Goal: Task Accomplishment & Management: Use online tool/utility

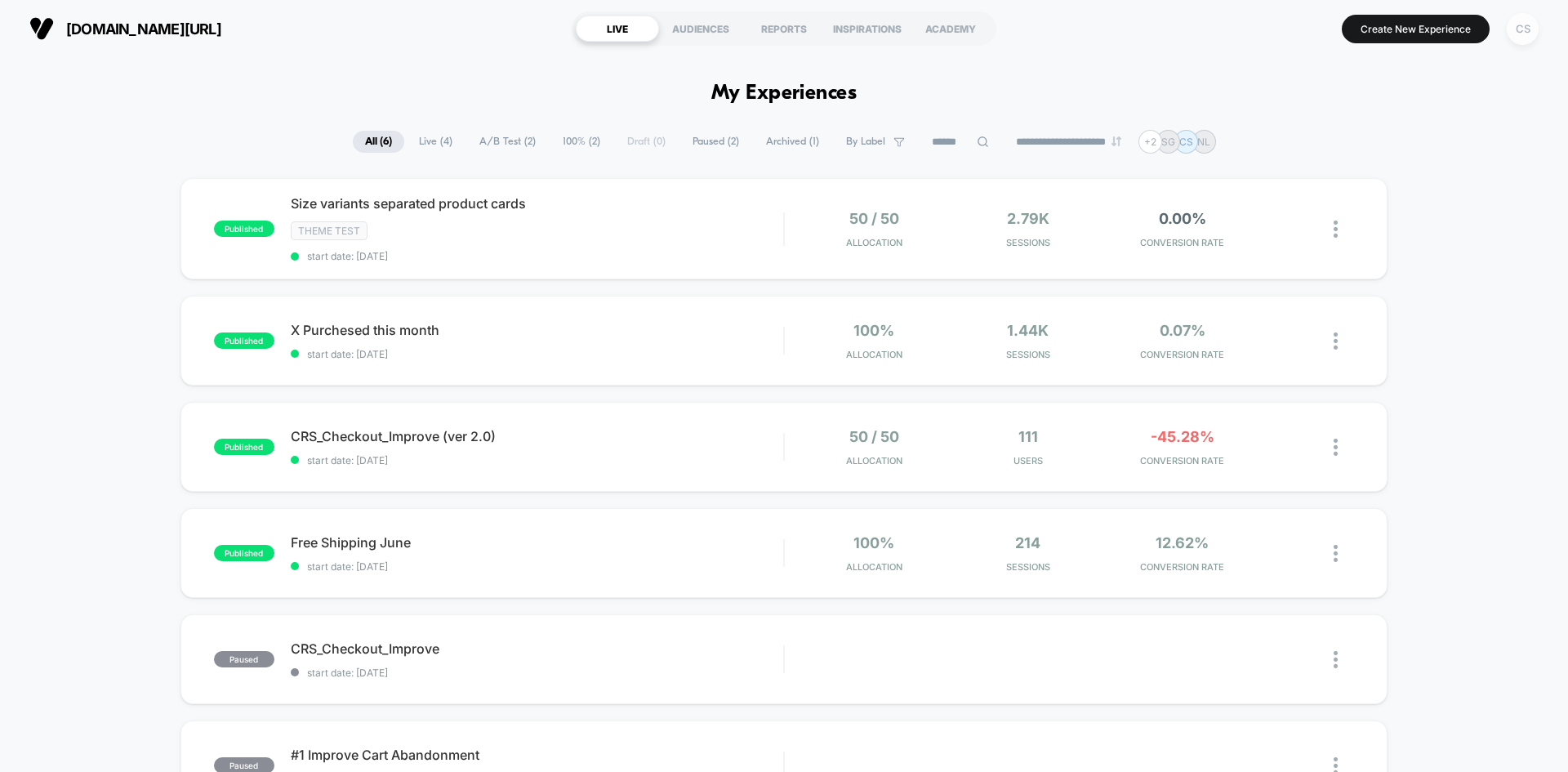
click at [1522, 33] on div "CS" at bounding box center [1522, 29] width 31 height 31
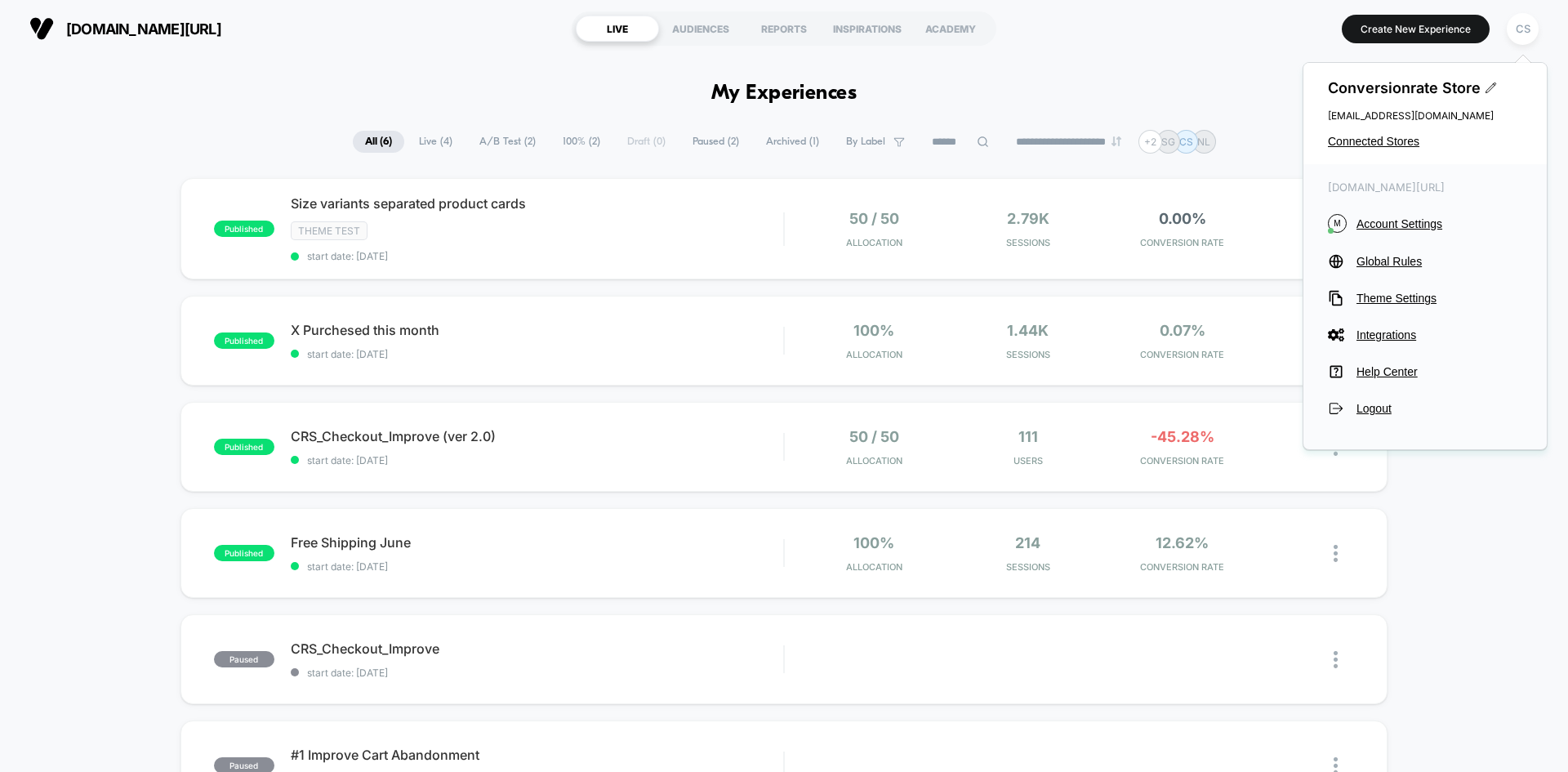
click at [1065, 55] on div "[DOMAIN_NAME][URL] LIVE AUDIENCES REPORTS INSPIRATIONS ACADEMY Create New Exper…" at bounding box center [784, 28] width 1568 height 57
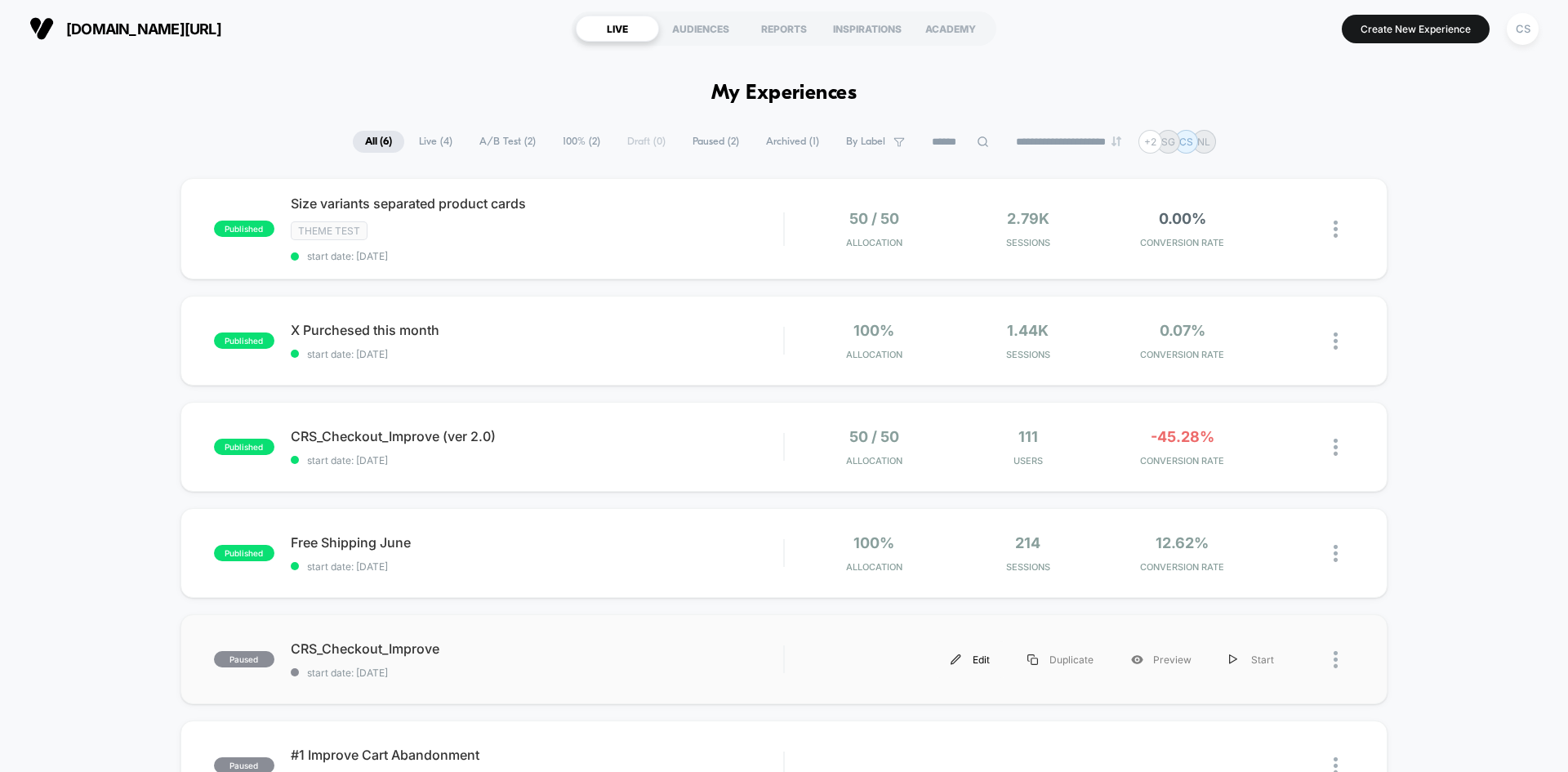
click at [981, 661] on div "Edit" at bounding box center [969, 659] width 77 height 36
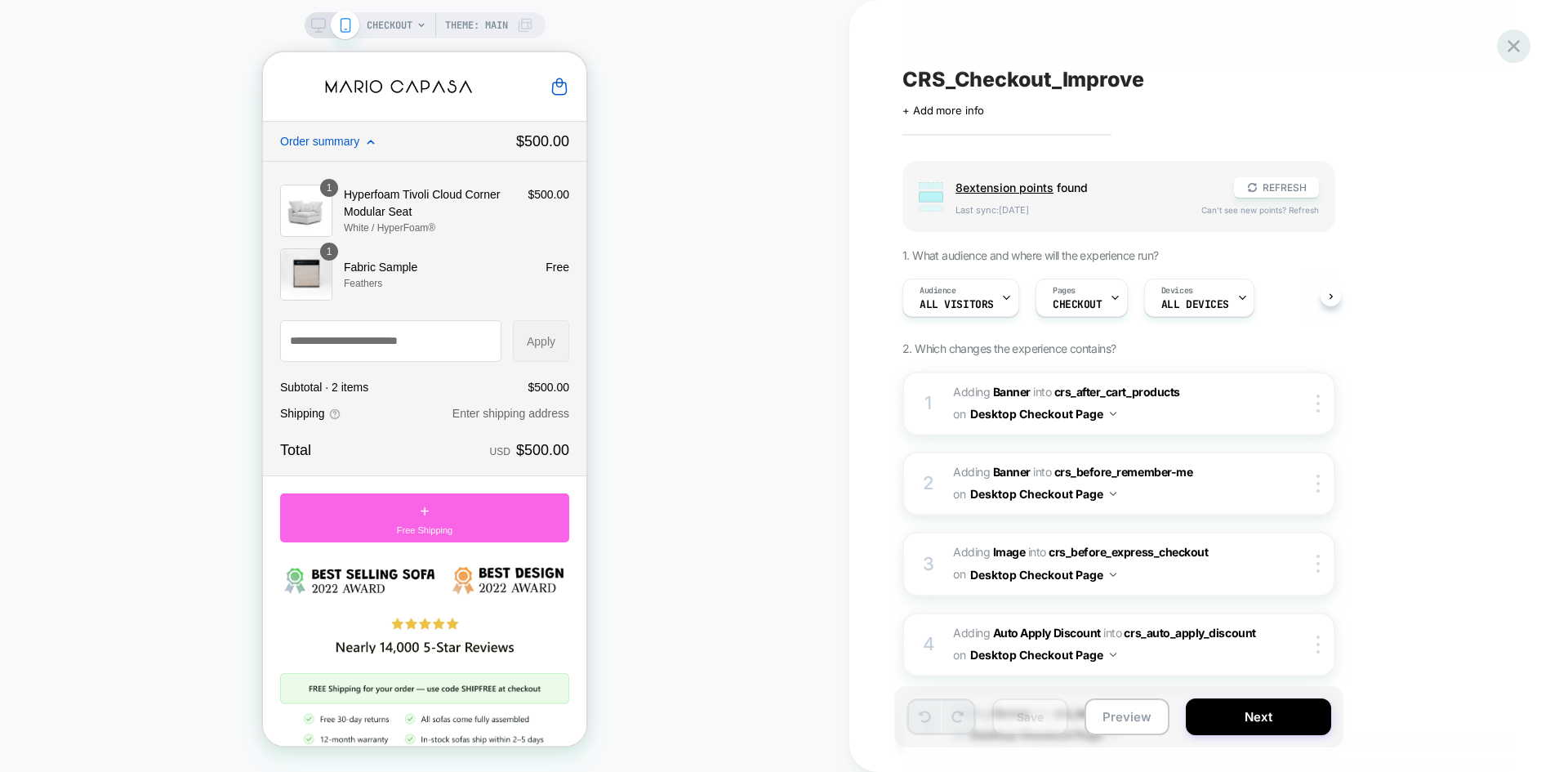
click at [1507, 41] on icon at bounding box center [1513, 46] width 22 height 22
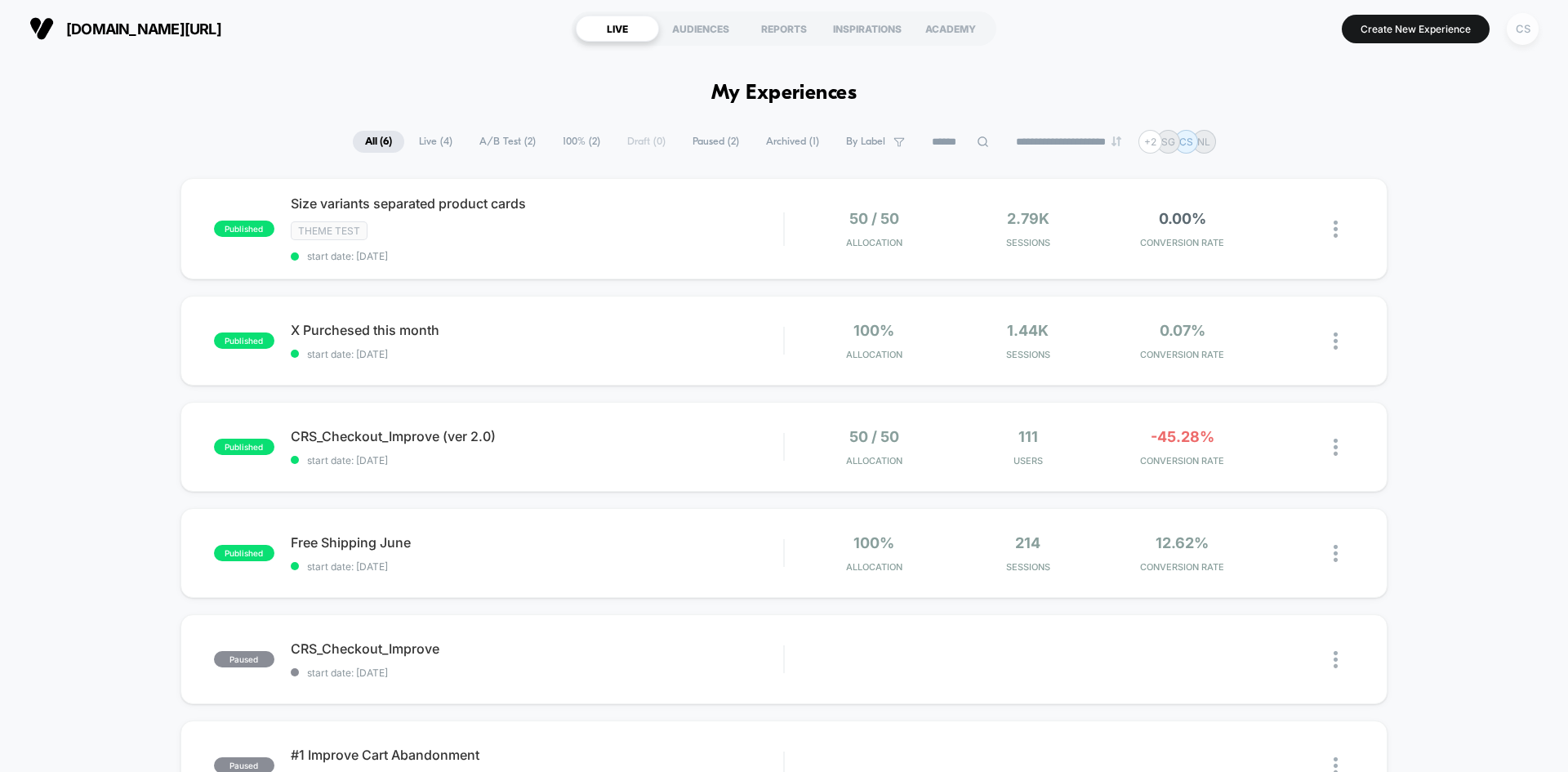
click at [1522, 33] on div "CS" at bounding box center [1522, 29] width 31 height 31
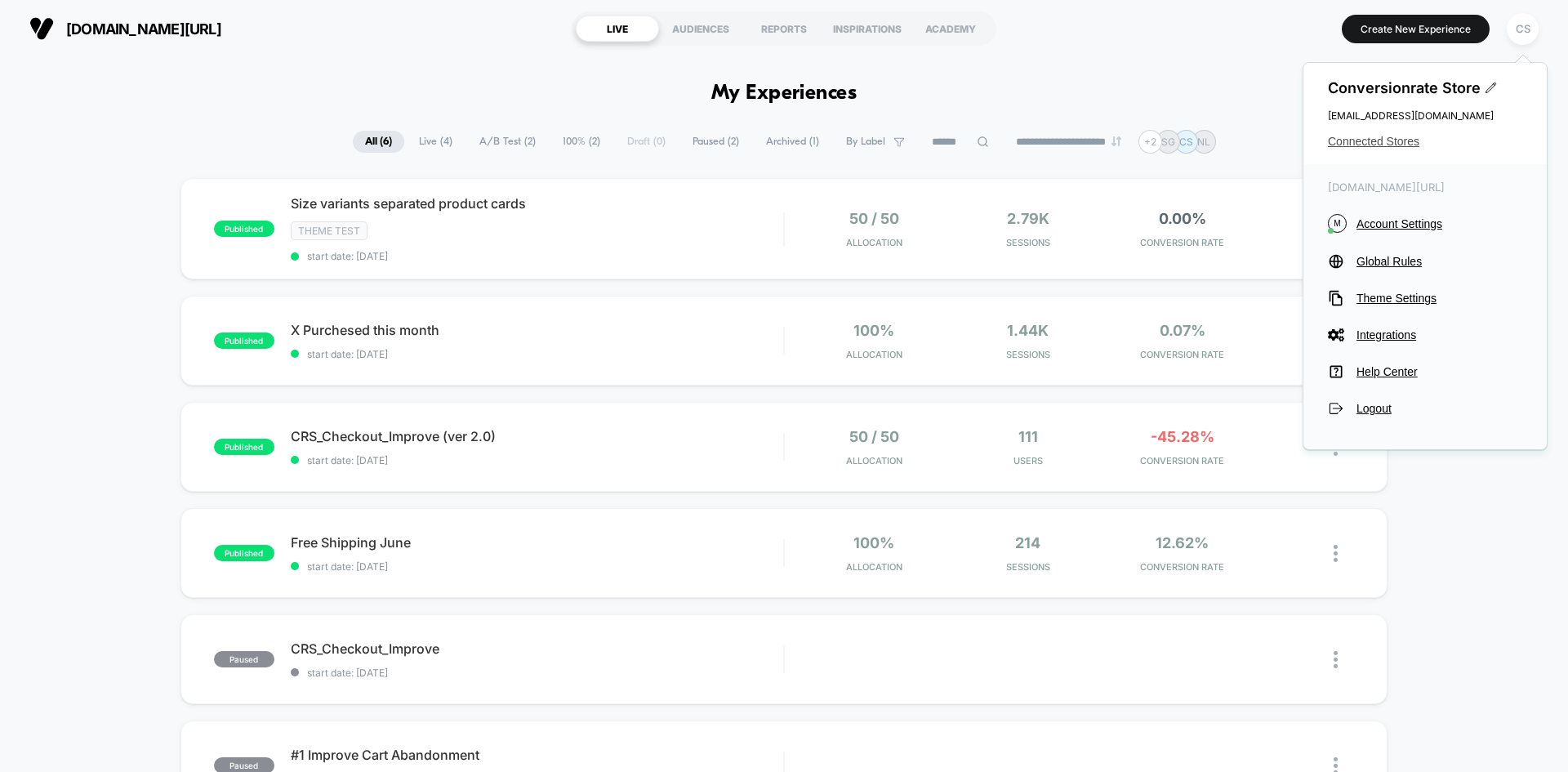
click at [1385, 138] on span "Connected Stores" at bounding box center [1425, 142] width 195 height 13
